Goal: Task Accomplishment & Management: Complete application form

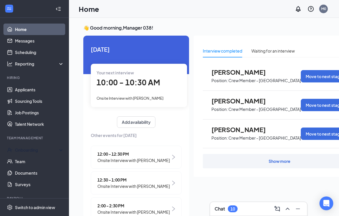
click at [39, 153] on div "Onboarding" at bounding box center [37, 150] width 44 height 6
click at [36, 162] on link "Overview" at bounding box center [39, 161] width 49 height 11
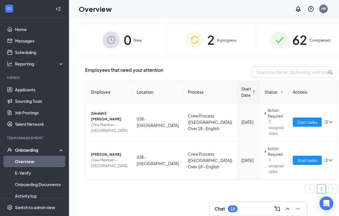
click at [297, 162] on span "Start tasks" at bounding box center [307, 160] width 20 height 6
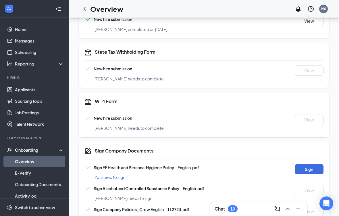
scroll to position [136, 0]
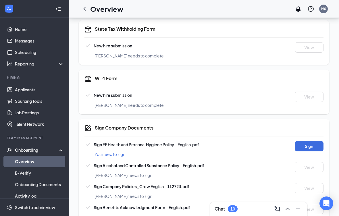
click at [316, 146] on button "Sign" at bounding box center [309, 146] width 29 height 10
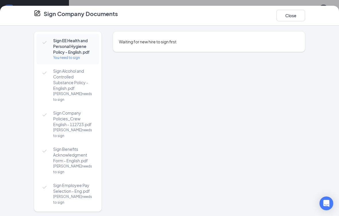
scroll to position [94, 0]
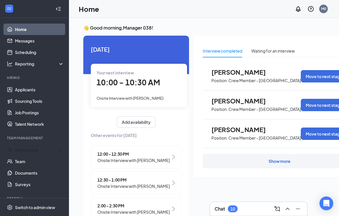
click at [39, 146] on div "Onboarding" at bounding box center [34, 149] width 69 height 11
click at [41, 161] on link "Overview" at bounding box center [39, 161] width 49 height 11
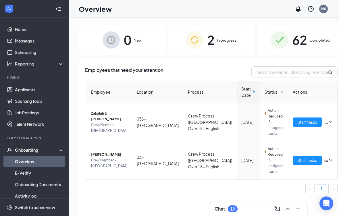
click at [297, 160] on span "Start tasks" at bounding box center [307, 160] width 20 height 6
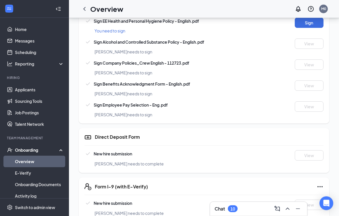
scroll to position [238, 0]
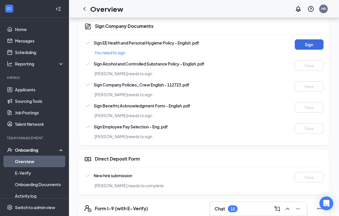
click at [315, 47] on button "Sign" at bounding box center [309, 44] width 29 height 10
